Goal: Navigation & Orientation: Find specific page/section

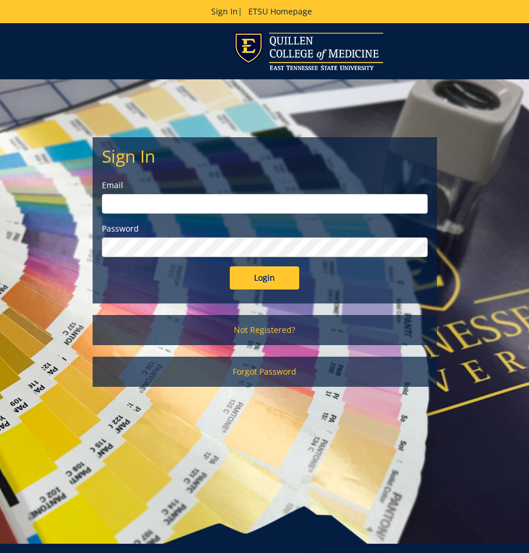
type input "[EMAIL_ADDRESS][DOMAIN_NAME]"
click at [255, 277] on input "Login" at bounding box center [264, 277] width 69 height 23
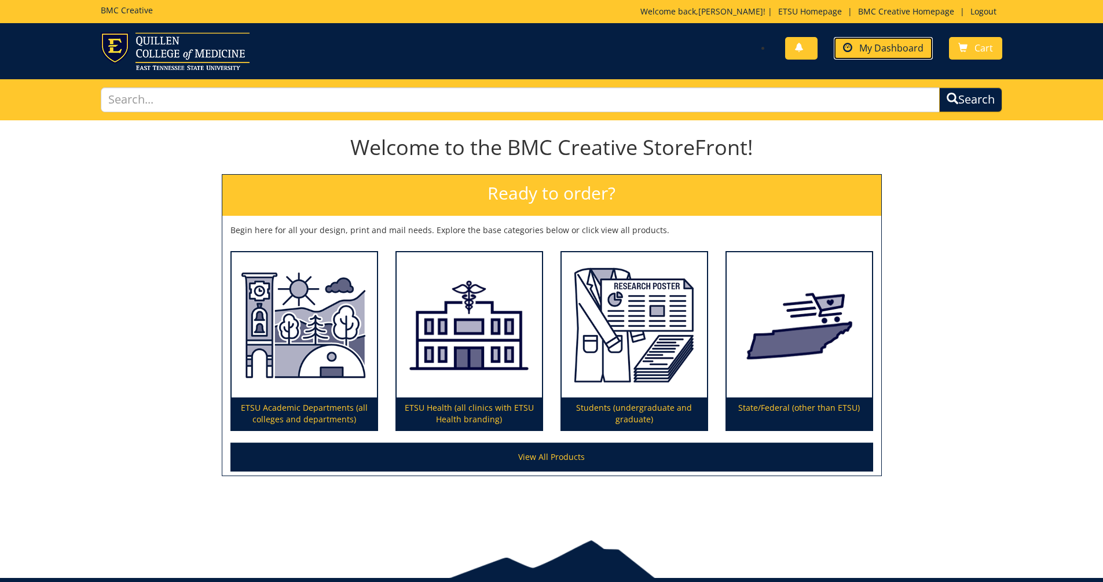
click at [529, 44] on span "My Dashboard" at bounding box center [891, 48] width 64 height 13
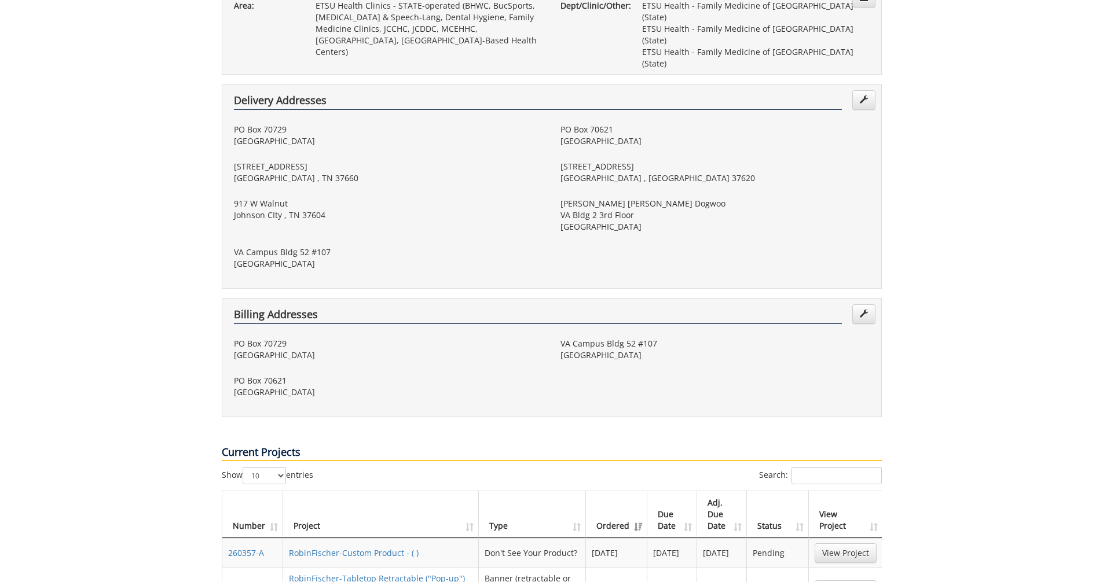
scroll to position [347, 0]
